Goal: Information Seeking & Learning: Learn about a topic

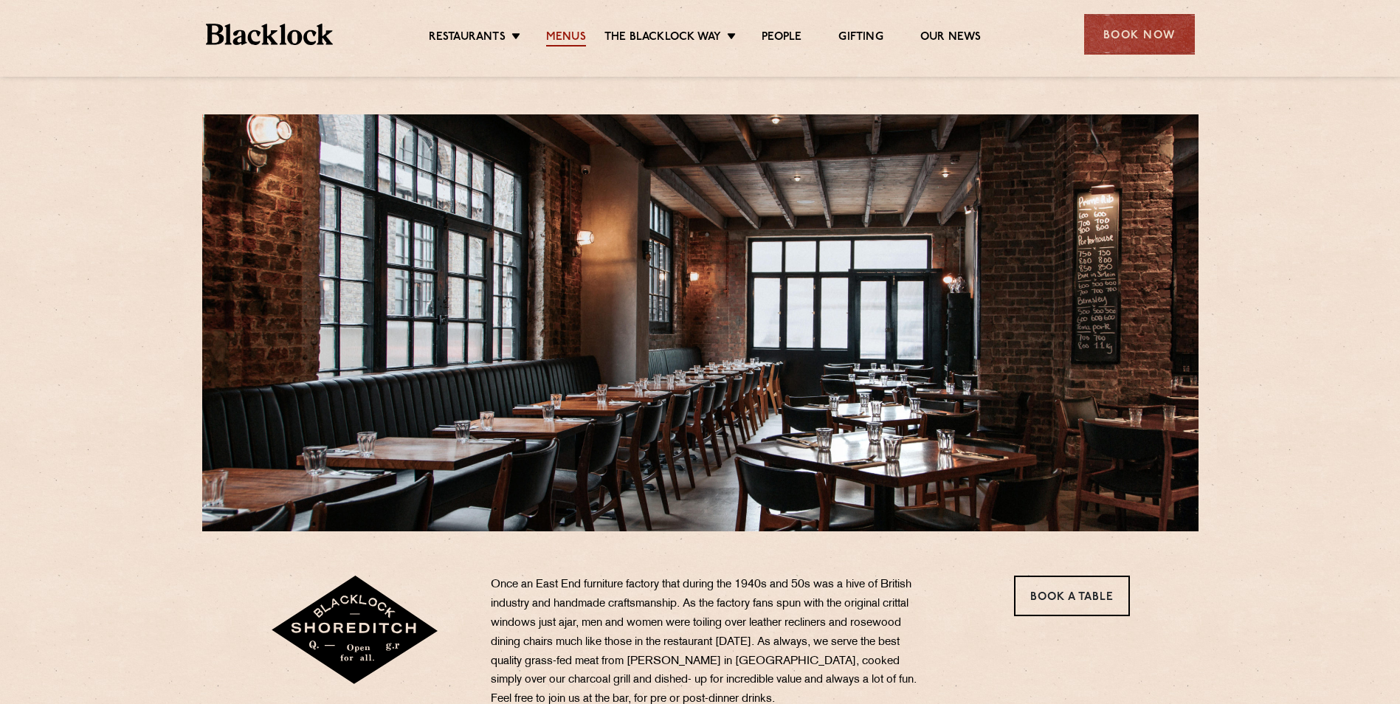
click at [561, 35] on link "Menus" at bounding box center [566, 38] width 40 height 16
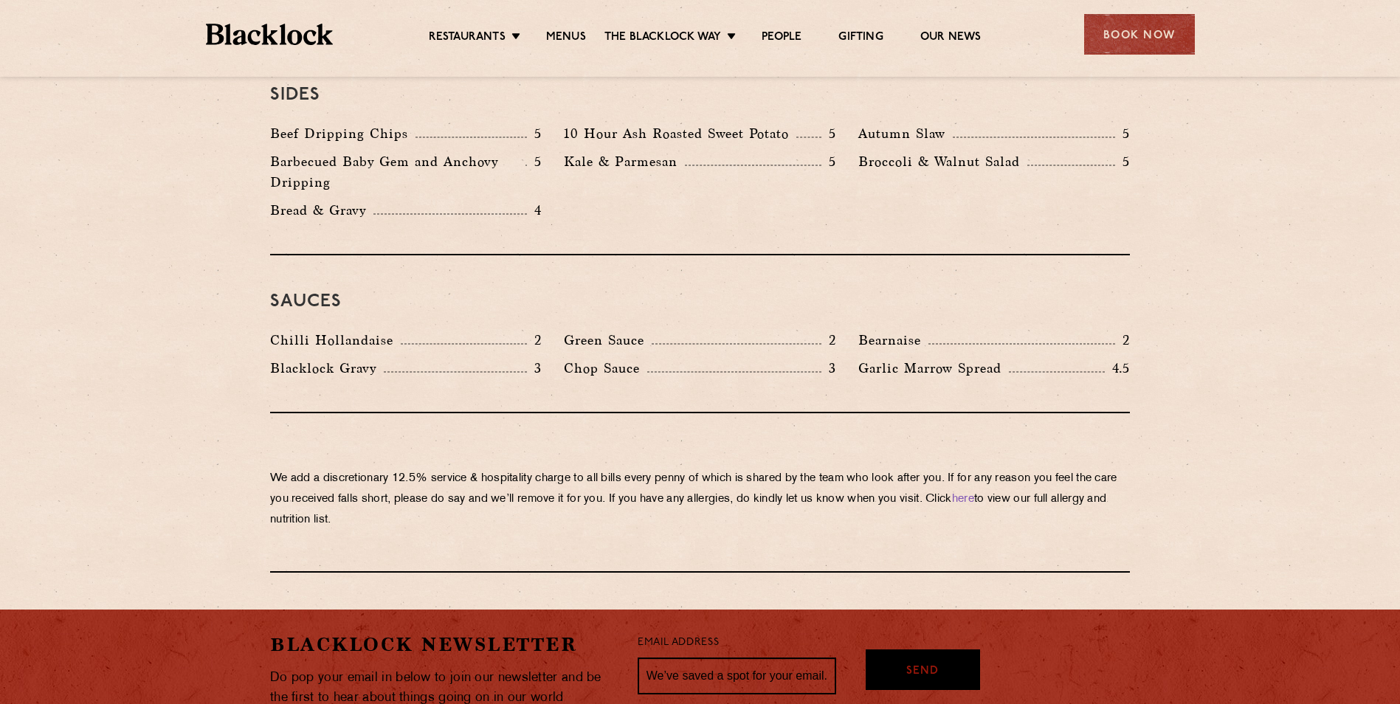
scroll to position [2035, 0]
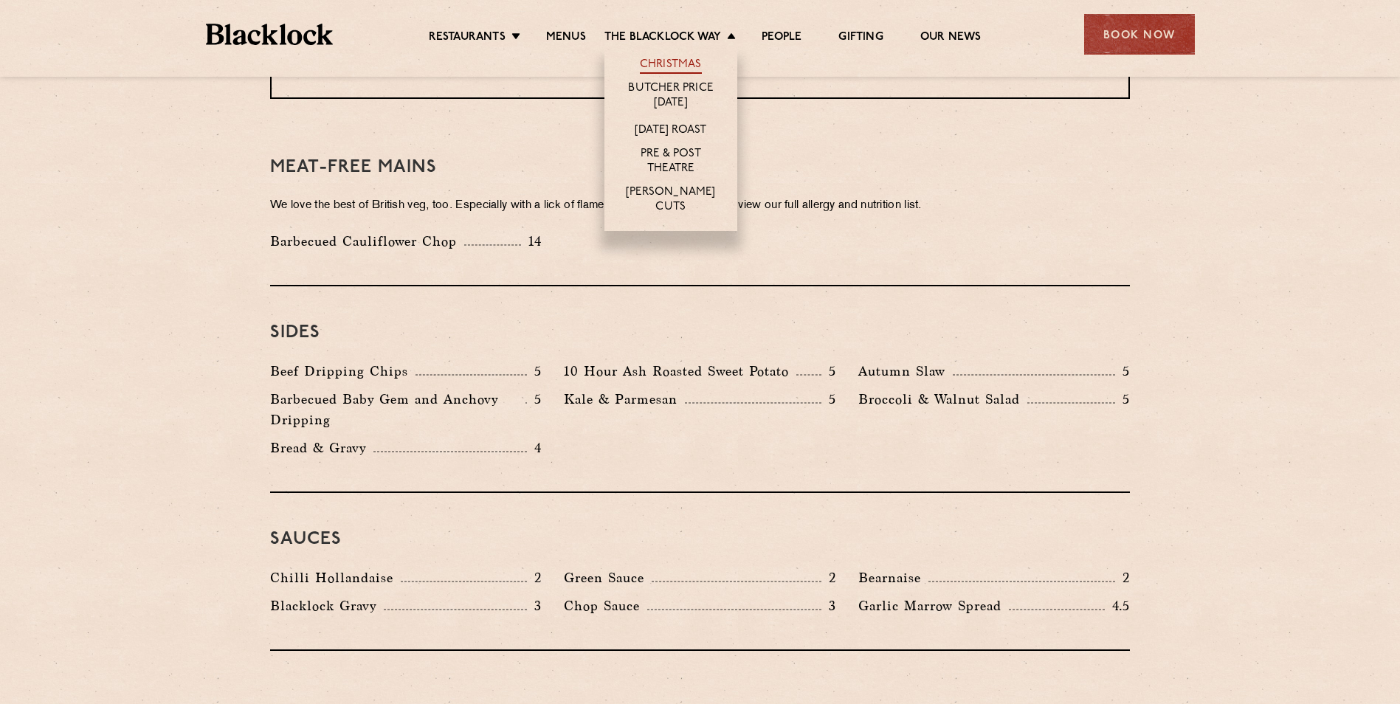
click at [683, 63] on link "Christmas" at bounding box center [671, 66] width 62 height 16
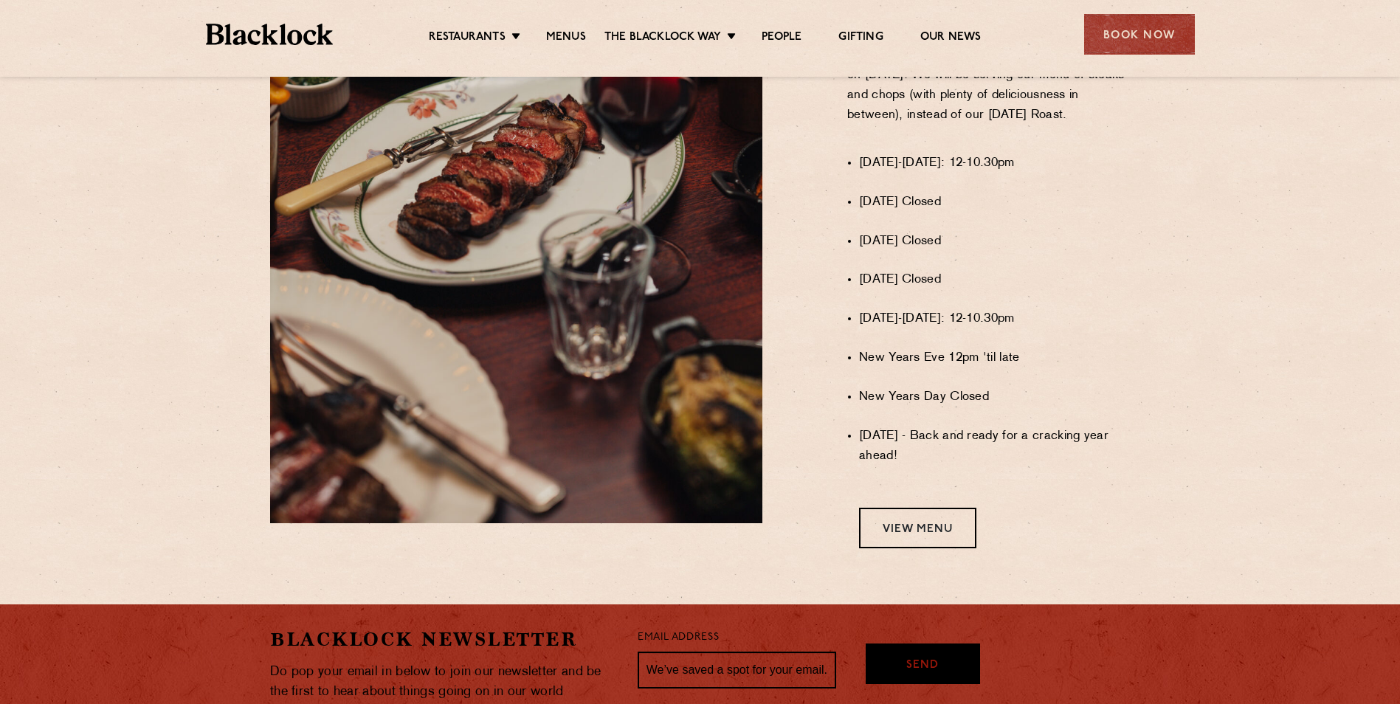
scroll to position [1256, 0]
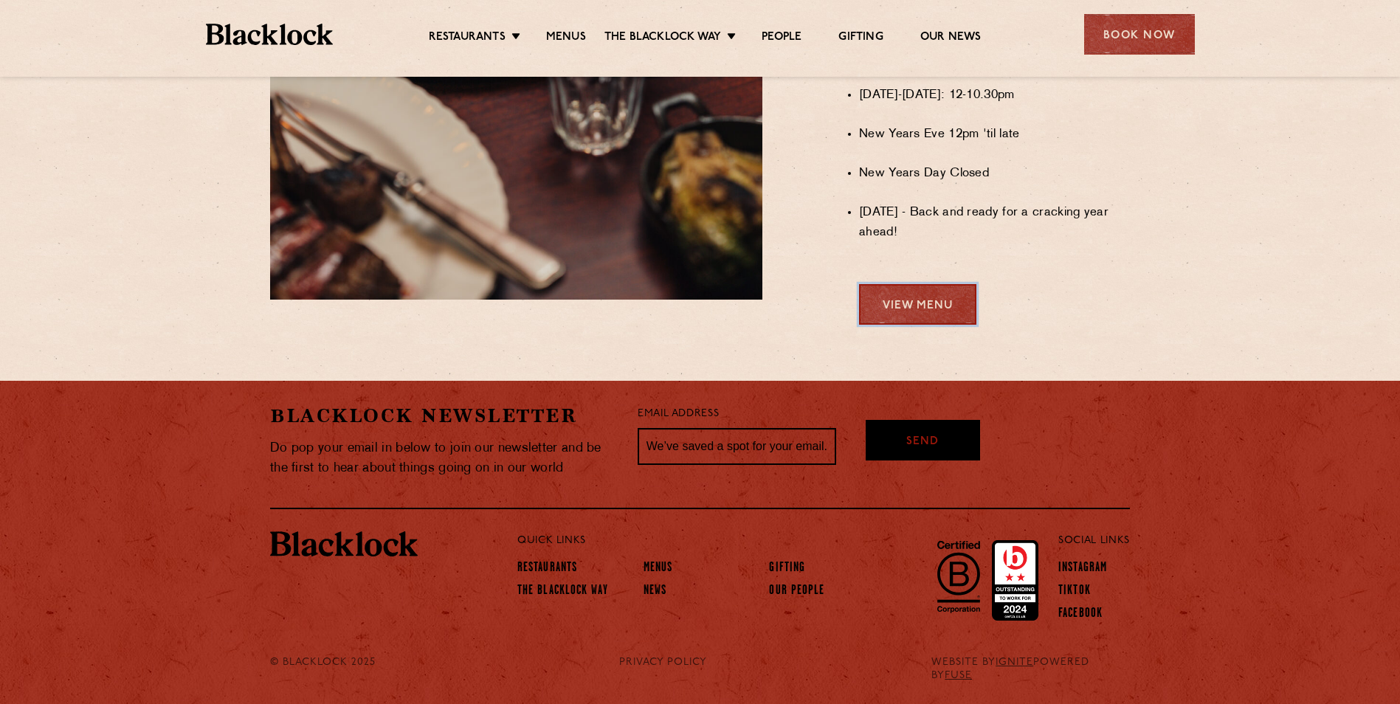
drag, startPoint x: 949, startPoint y: 315, endPoint x: 952, endPoint y: 326, distance: 11.7
click at [948, 315] on link "View Menu" at bounding box center [917, 304] width 117 height 41
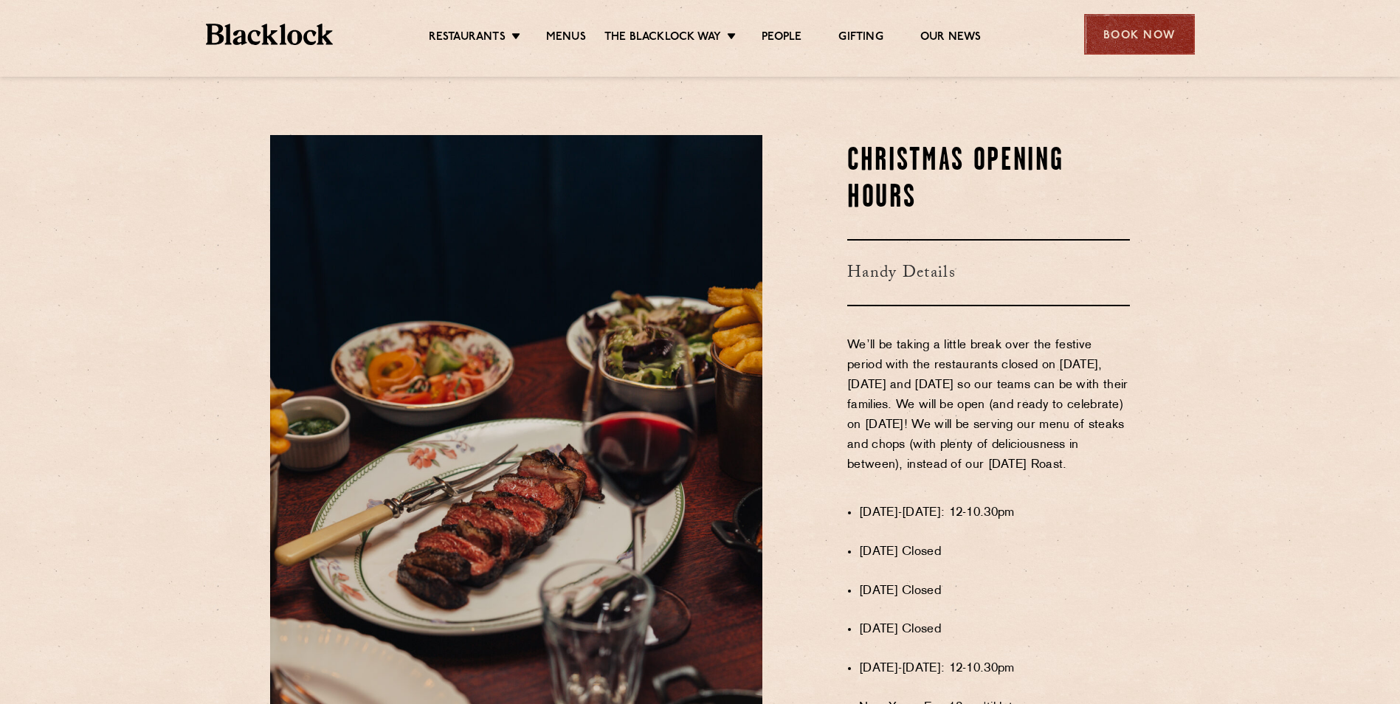
scroll to position [519, 0]
